Goal: Task Accomplishment & Management: Manage account settings

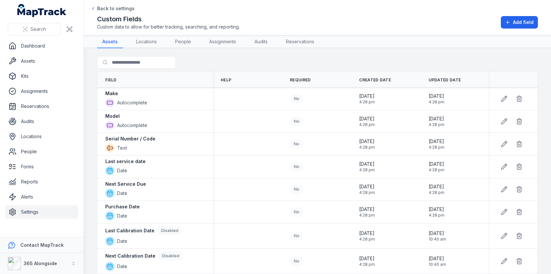
scroll to position [295, 0]
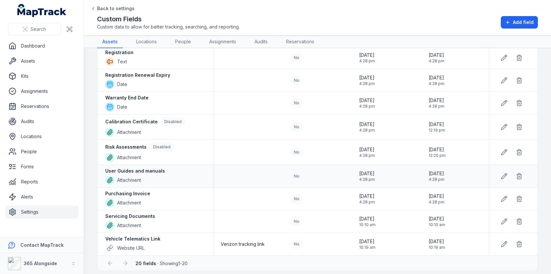
click at [295, 173] on div "No" at bounding box center [296, 175] width 13 height 9
click at [519, 23] on span "Add field" at bounding box center [523, 22] width 21 height 7
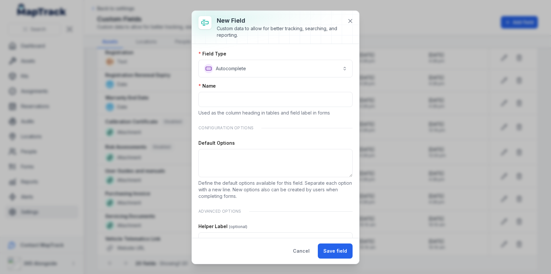
click at [313, 59] on div "**********" at bounding box center [275, 63] width 154 height 27
click at [313, 62] on button "**********" at bounding box center [275, 69] width 154 height 18
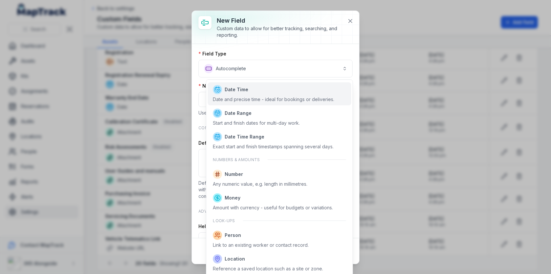
scroll to position [339, 0]
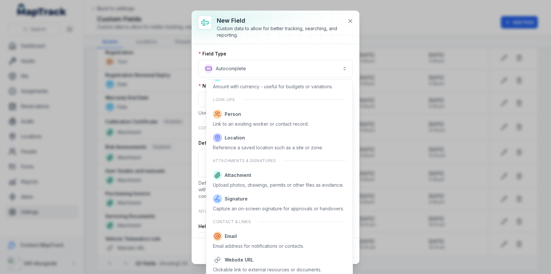
click at [349, 21] on div "**********" at bounding box center [275, 137] width 167 height 253
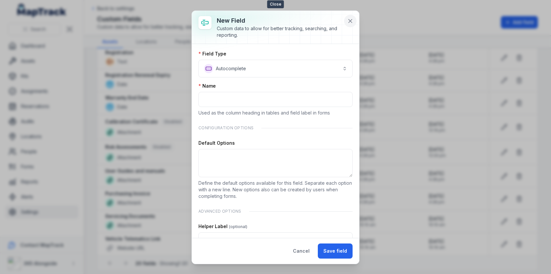
click at [349, 21] on icon at bounding box center [350, 21] width 7 height 7
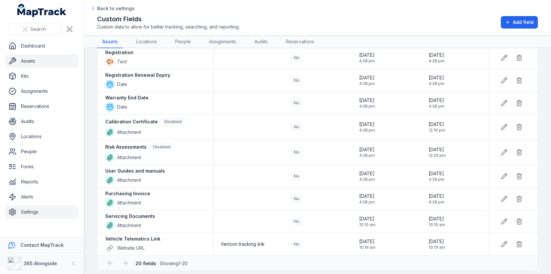
click at [41, 61] on link "Assets" at bounding box center [41, 60] width 73 height 13
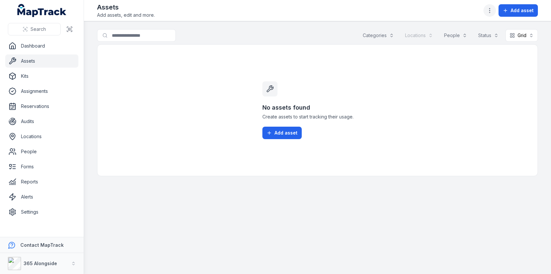
click at [489, 10] on icon "button" at bounding box center [489, 10] width 7 height 7
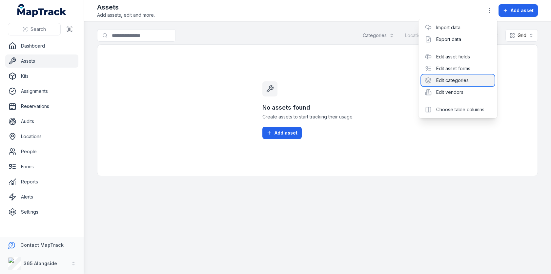
click at [460, 80] on div "Edit categories" at bounding box center [457, 80] width 73 height 12
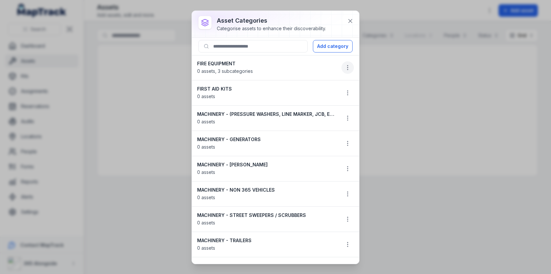
click at [350, 68] on icon "button" at bounding box center [347, 67] width 7 height 7
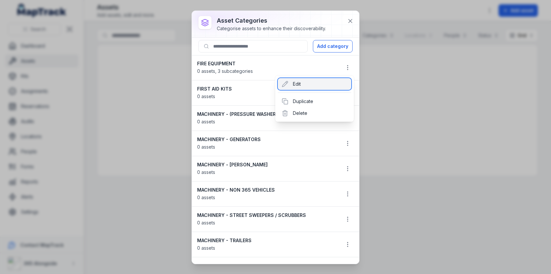
click at [312, 86] on div "Edit" at bounding box center [314, 84] width 73 height 12
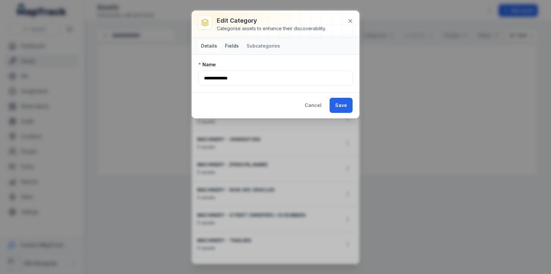
click at [233, 46] on button "Fields" at bounding box center [231, 46] width 19 height 12
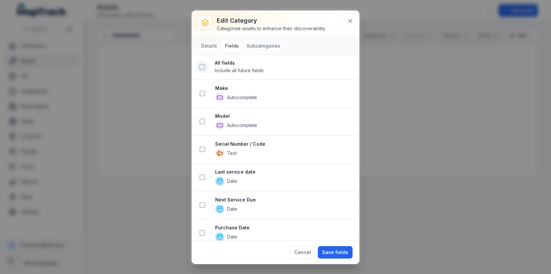
click at [202, 64] on icon at bounding box center [202, 67] width 7 height 7
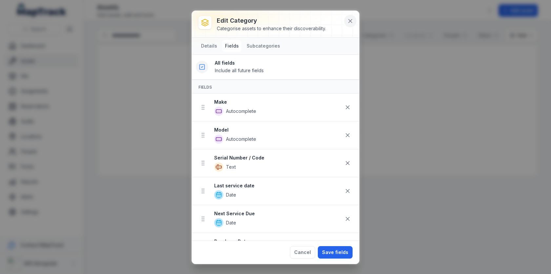
click at [347, 26] on button at bounding box center [350, 21] width 12 height 12
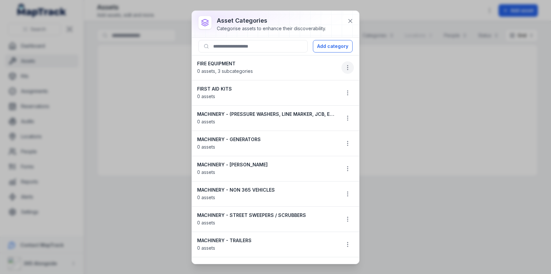
click at [347, 69] on icon "button" at bounding box center [347, 67] width 7 height 7
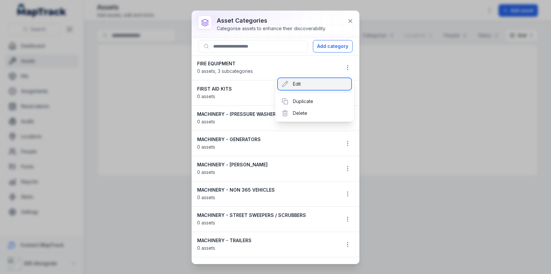
click at [317, 87] on div "Edit" at bounding box center [314, 84] width 73 height 12
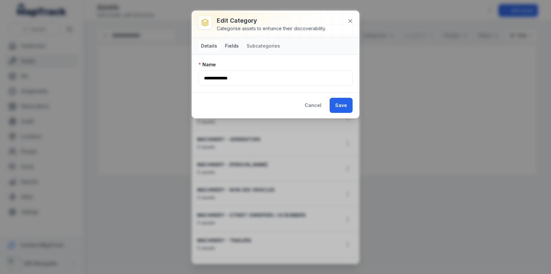
click at [235, 50] on button "Fields" at bounding box center [231, 46] width 19 height 12
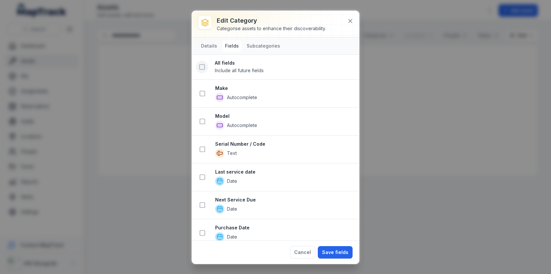
click at [200, 65] on rect at bounding box center [202, 67] width 5 height 5
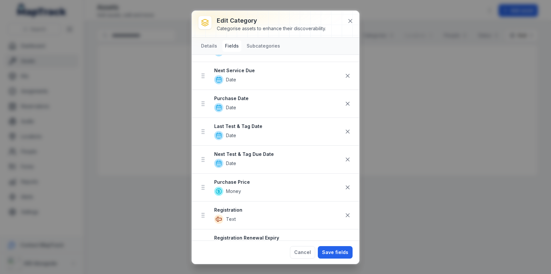
scroll to position [149, 0]
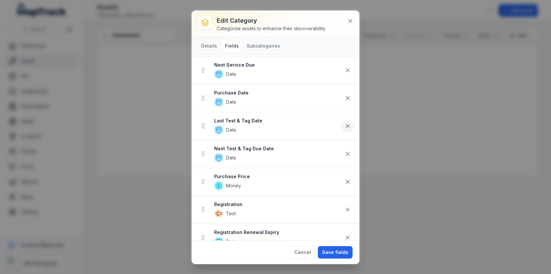
click at [347, 120] on button at bounding box center [347, 126] width 12 height 12
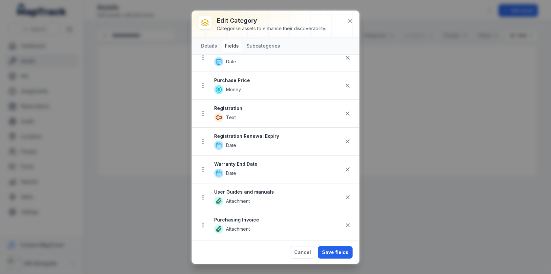
scroll to position [189, 0]
click at [349, 110] on icon at bounding box center [347, 112] width 7 height 7
click at [344, 110] on button at bounding box center [347, 113] width 12 height 12
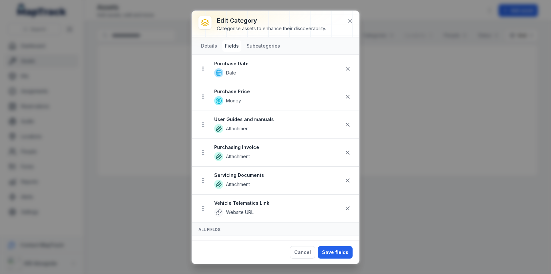
scroll to position [181, 0]
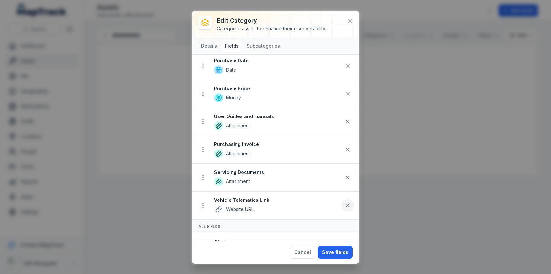
click at [347, 202] on icon at bounding box center [347, 205] width 7 height 7
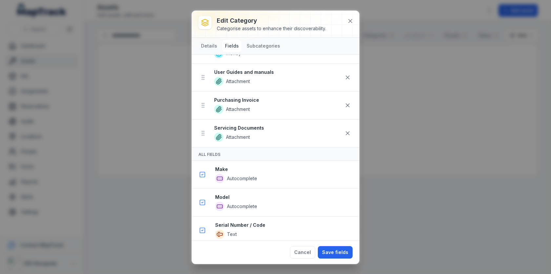
scroll to position [242, 0]
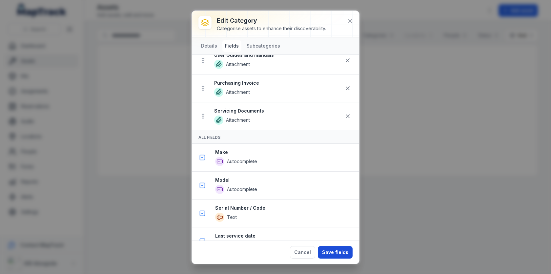
click at [331, 249] on button "Save fields" at bounding box center [335, 252] width 35 height 12
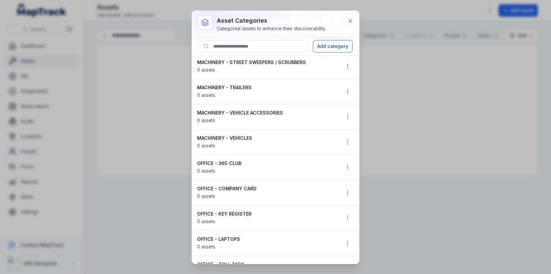
scroll to position [116, 0]
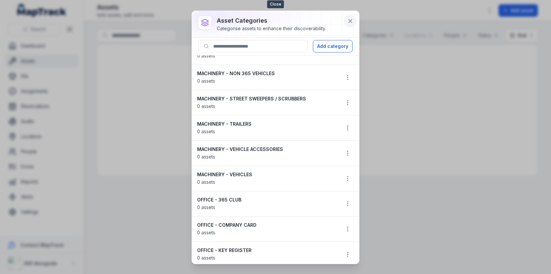
click at [351, 20] on icon at bounding box center [350, 21] width 7 height 7
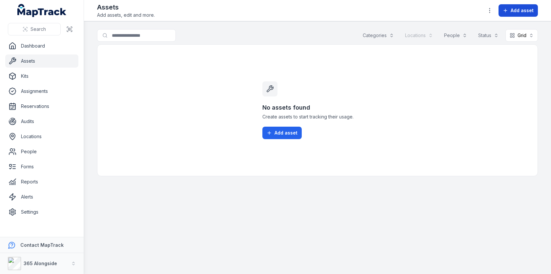
click at [521, 10] on span "Add asset" at bounding box center [521, 10] width 23 height 7
